Goal: Information Seeking & Learning: Learn about a topic

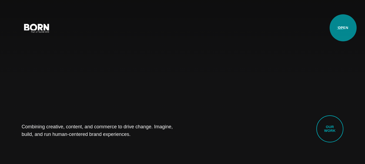
click at [343, 28] on button "Primary Menu" at bounding box center [340, 27] width 13 height 11
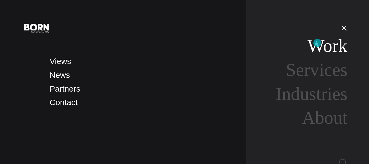
click at [318, 42] on link "Work" at bounding box center [328, 46] width 40 height 20
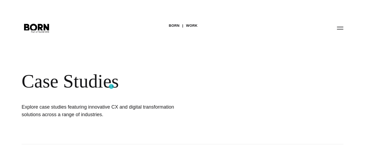
click at [111, 87] on div "Case Studies" at bounding box center [176, 81] width 308 height 22
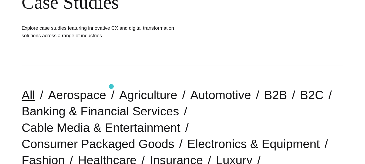
scroll to position [135, 0]
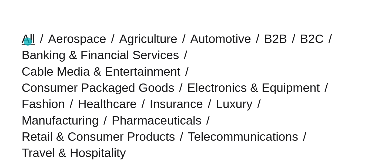
click at [28, 42] on link "All" at bounding box center [29, 39] width 14 height 14
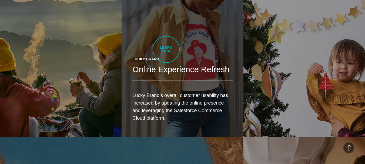
scroll to position [586, 0]
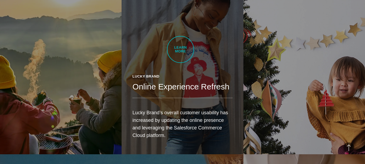
click at [181, 81] on h2 "Online Experience Refresh" at bounding box center [183, 86] width 100 height 11
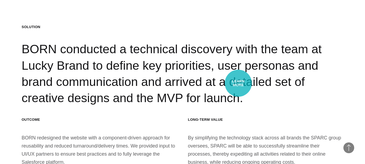
scroll to position [4467, 0]
